Goal: Book appointment/travel/reservation

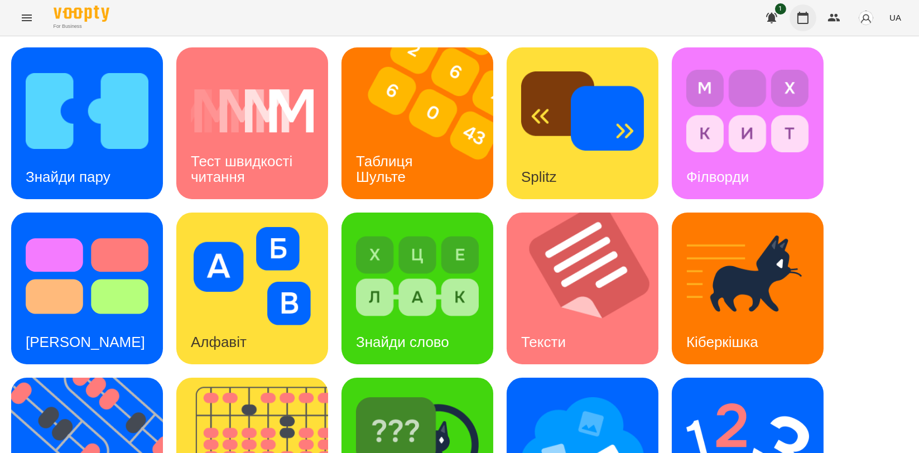
click at [809, 22] on icon "button" at bounding box center [802, 17] width 13 height 13
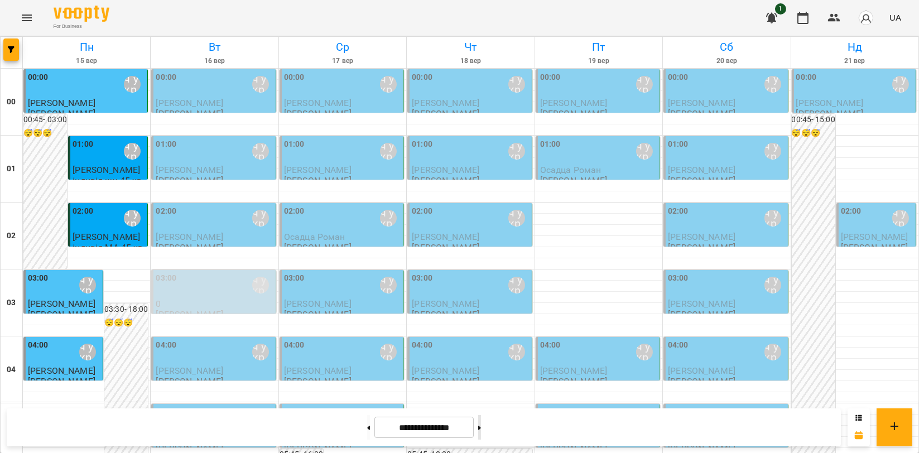
click at [481, 428] on icon at bounding box center [479, 428] width 3 height 4
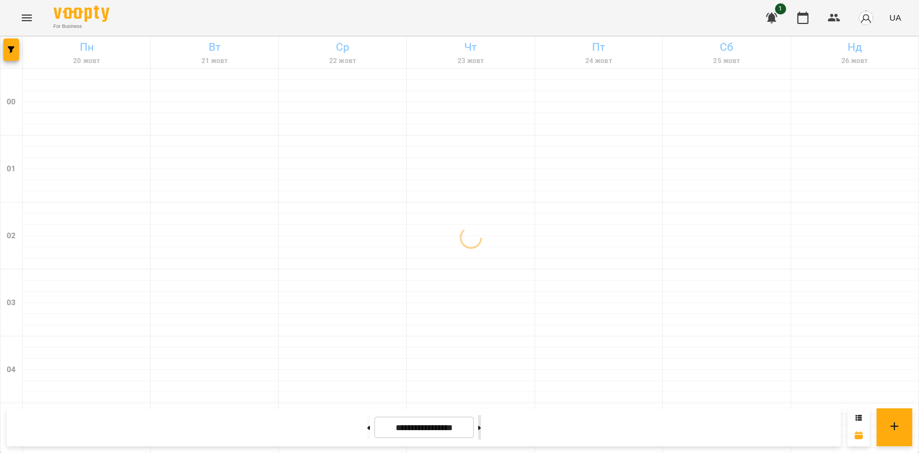
click at [481, 428] on icon at bounding box center [479, 428] width 3 height 4
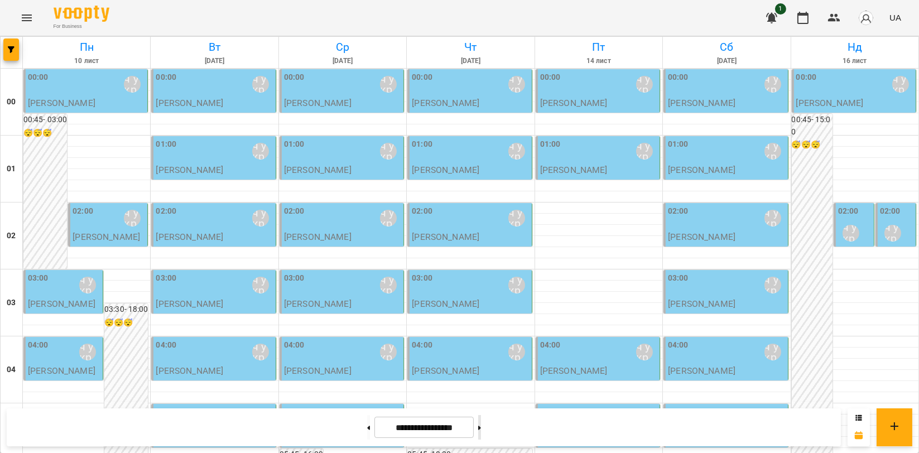
click at [481, 426] on button at bounding box center [479, 427] width 3 height 25
click at [75, 215] on label "02:00" at bounding box center [83, 211] width 21 height 12
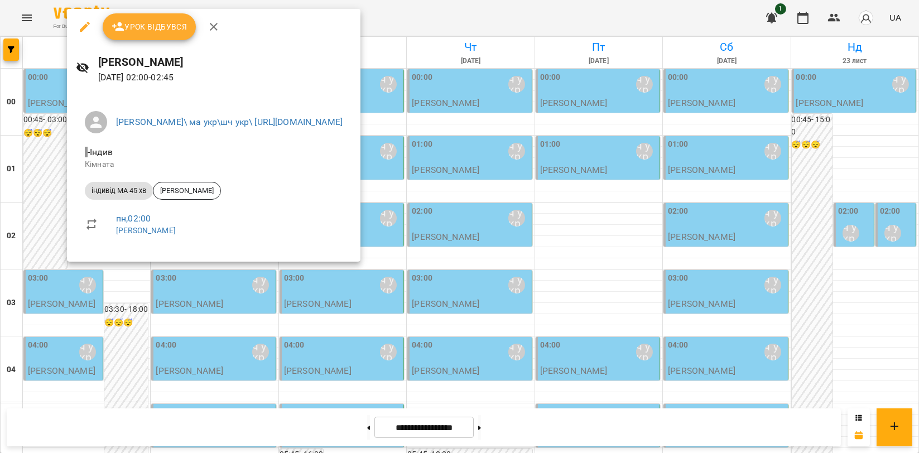
click at [214, 27] on icon "button" at bounding box center [213, 26] width 13 height 13
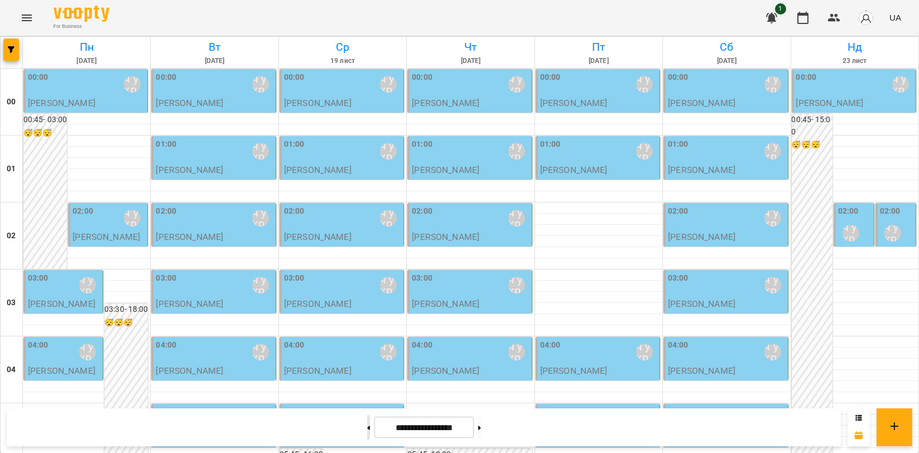
click at [367, 434] on button at bounding box center [368, 427] width 3 height 25
click at [367, 426] on button at bounding box center [368, 427] width 3 height 25
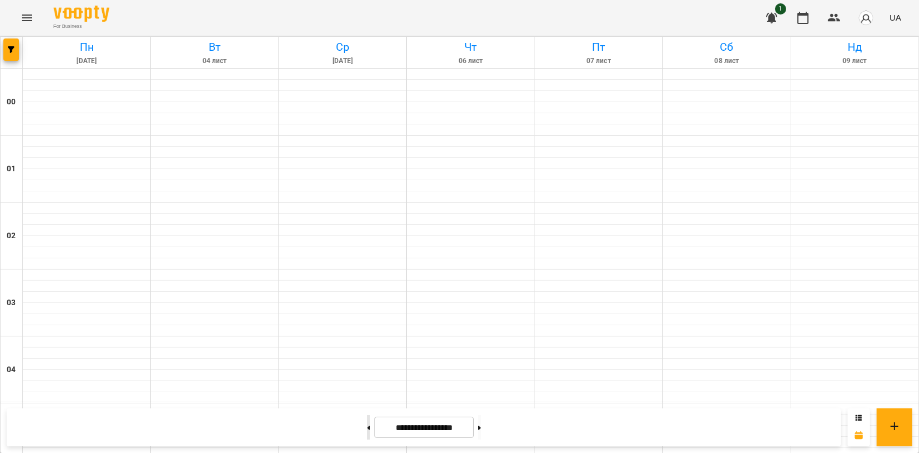
click at [367, 426] on button at bounding box center [368, 427] width 3 height 25
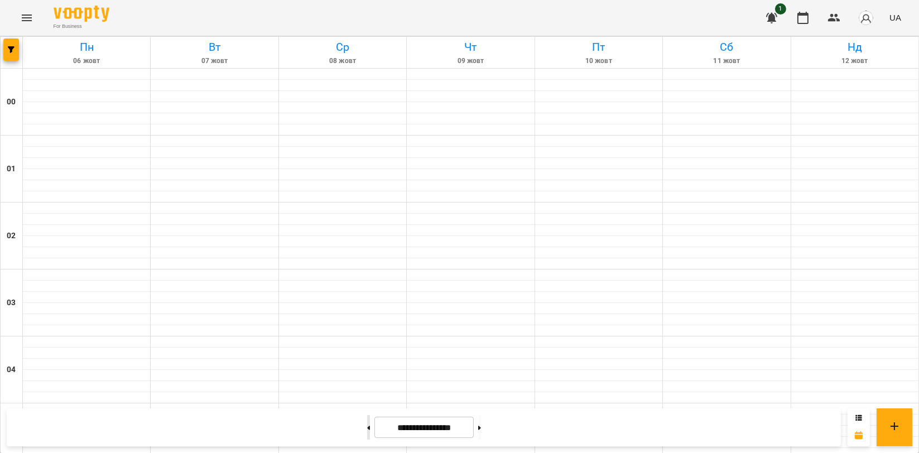
click at [367, 426] on button at bounding box center [368, 427] width 3 height 25
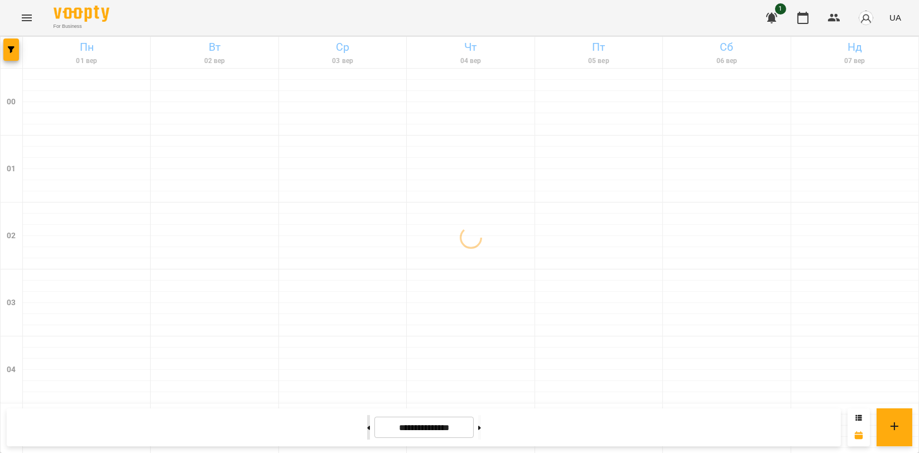
type input "**********"
